Goal: Information Seeking & Learning: Learn about a topic

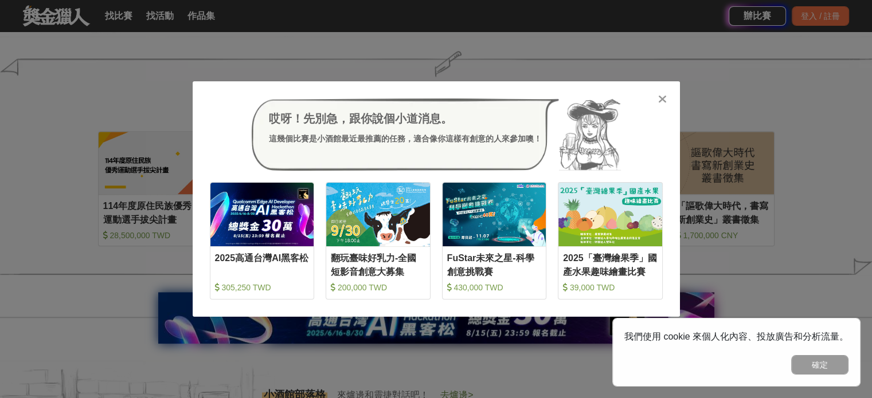
click at [658, 98] on icon at bounding box center [662, 98] width 9 height 11
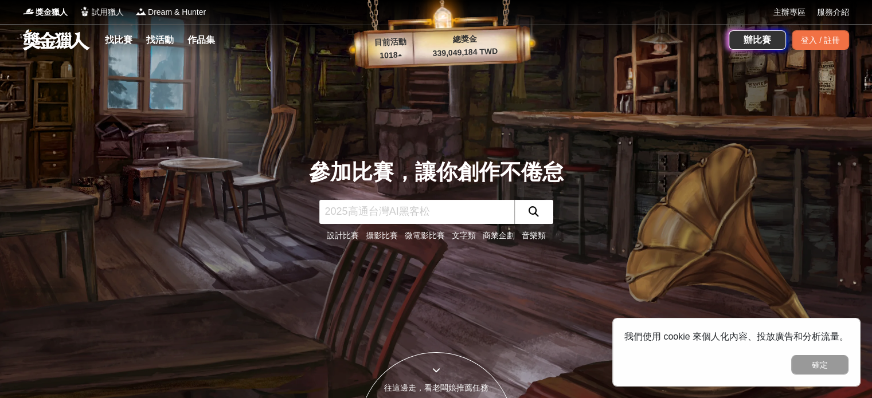
click at [400, 213] on input "text" at bounding box center [416, 212] width 195 height 24
click at [527, 238] on link "音樂類" at bounding box center [534, 235] width 24 height 9
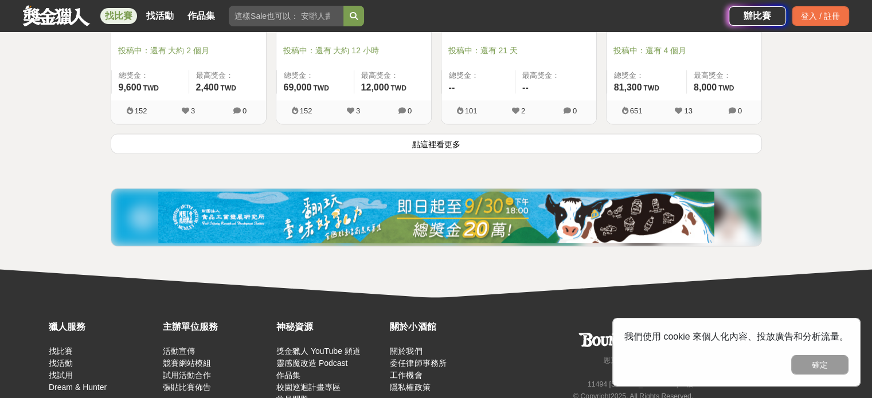
scroll to position [1580, 0]
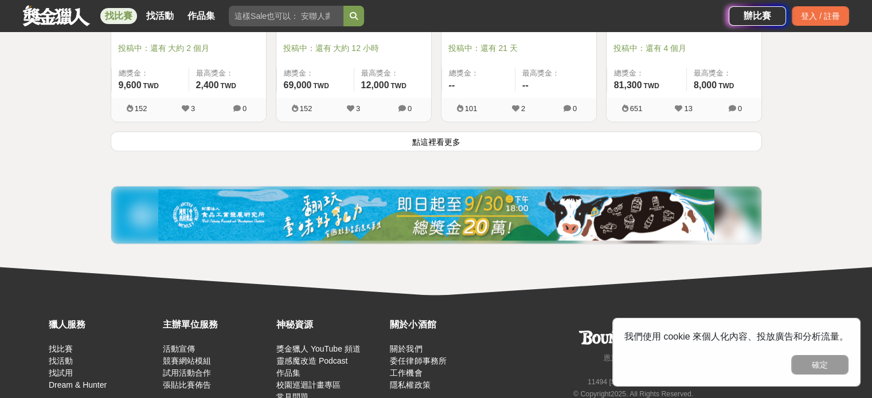
click at [464, 135] on button "點這裡看更多" at bounding box center [436, 141] width 651 height 20
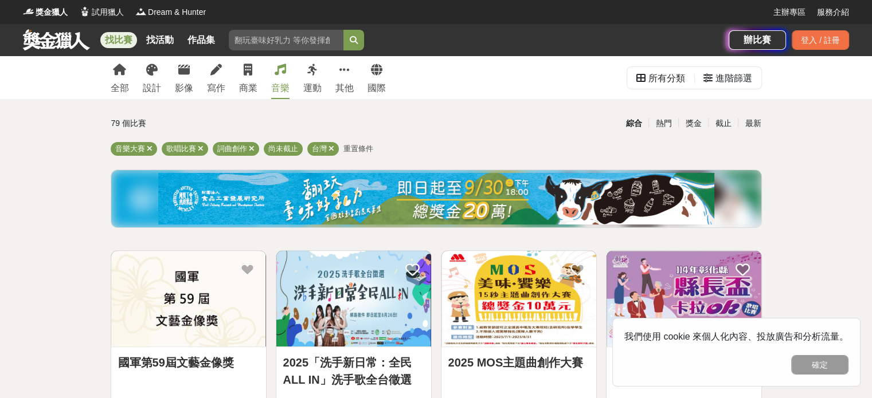
click at [275, 46] on input "search" at bounding box center [286, 40] width 115 height 21
type input "礁溪"
click at [343, 30] on button "submit" at bounding box center [353, 40] width 21 height 21
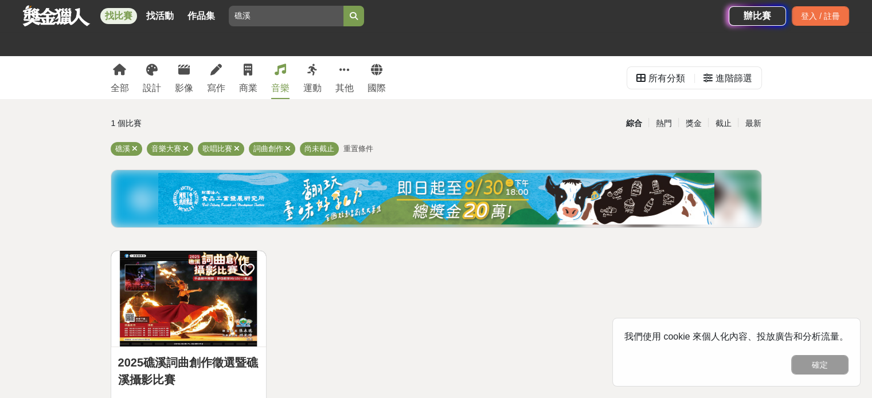
scroll to position [101, 0]
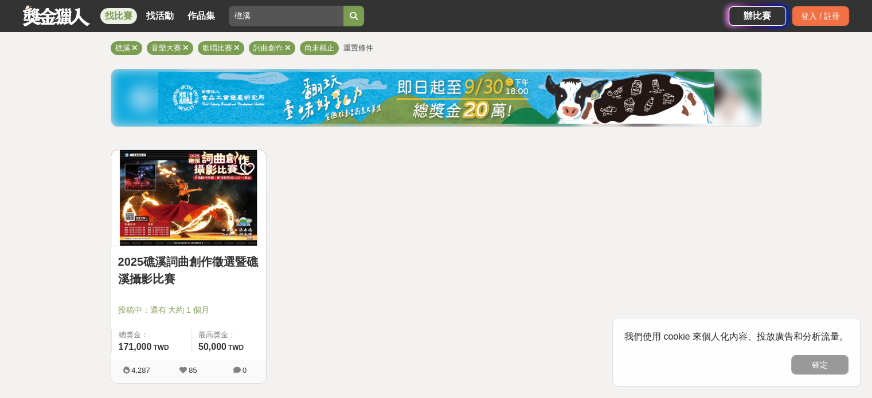
click at [172, 265] on link "2025礁溪詞曲創作徵選暨礁溪攝影比賽" at bounding box center [188, 270] width 141 height 34
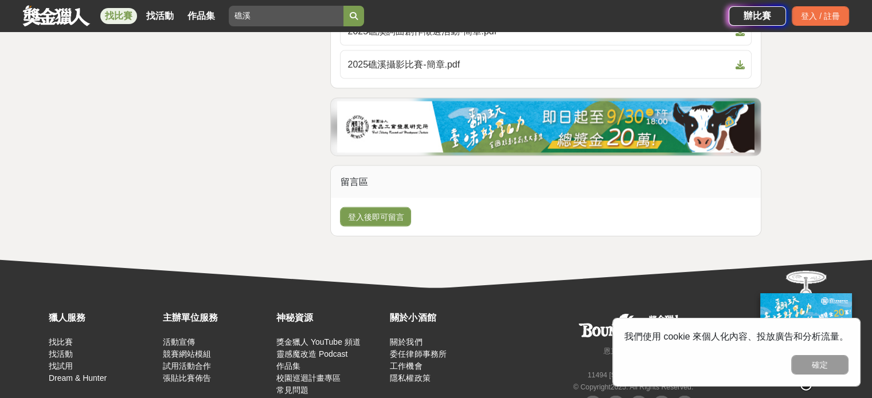
scroll to position [2489, 0]
